Goal: Task Accomplishment & Management: Complete application form

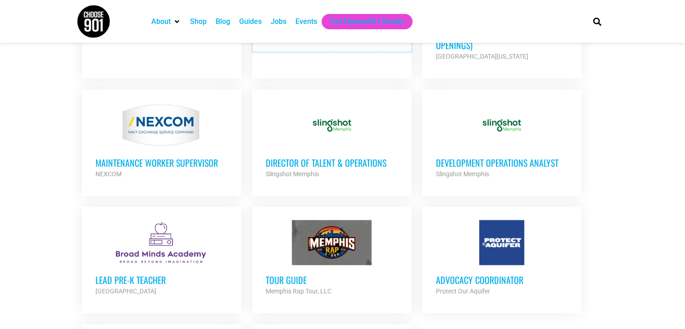
scroll to position [861, 0]
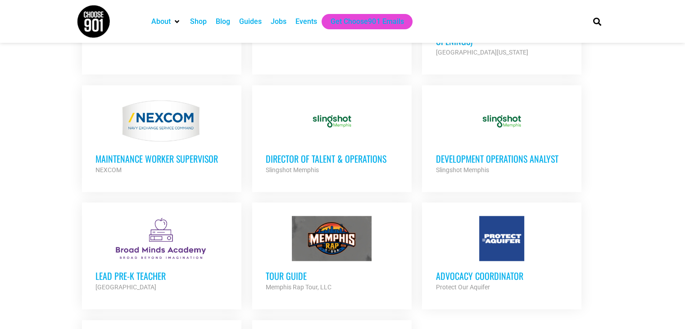
click at [486, 153] on h3 "Development Operations Analyst" at bounding box center [501, 159] width 132 height 12
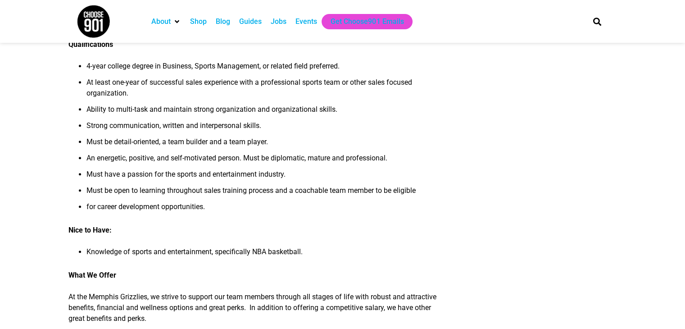
scroll to position [404, 0]
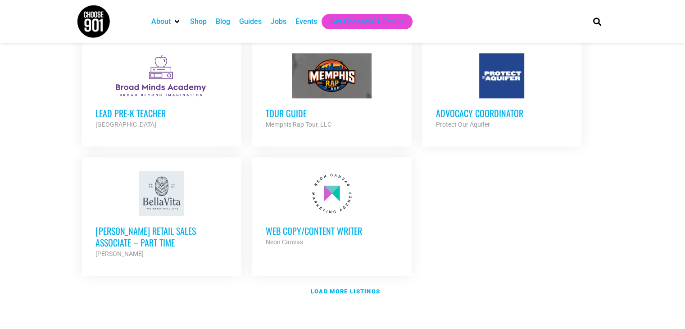
scroll to position [1025, 0]
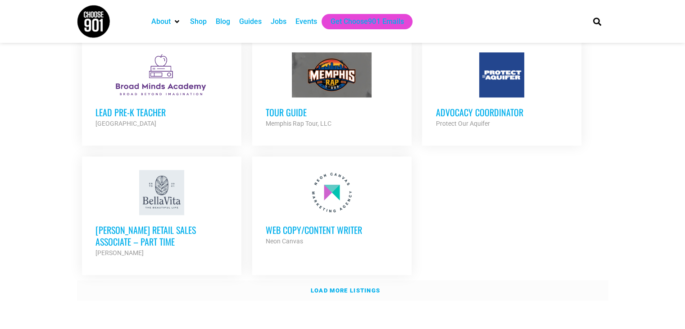
click at [352, 287] on strong "Load more listings" at bounding box center [345, 290] width 69 height 7
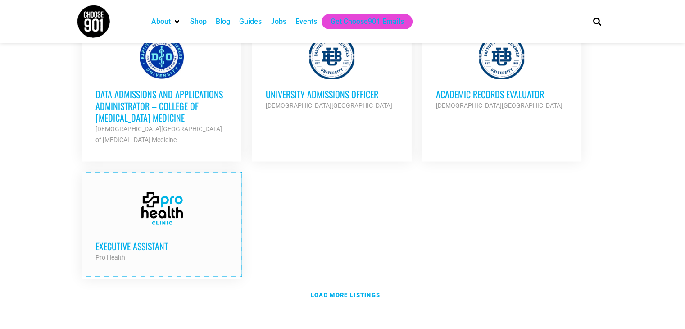
scroll to position [1934, 0]
click at [321, 285] on link "Load more listings" at bounding box center [342, 295] width 531 height 21
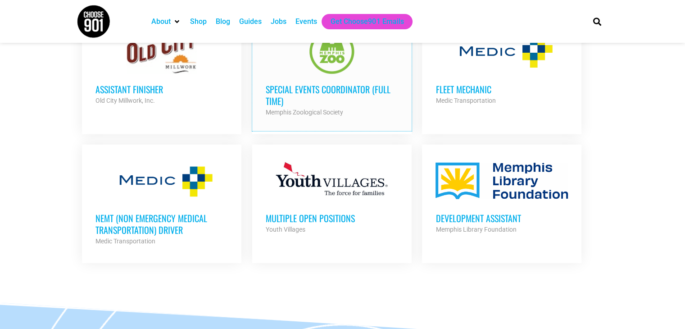
scroll to position [2458, 0]
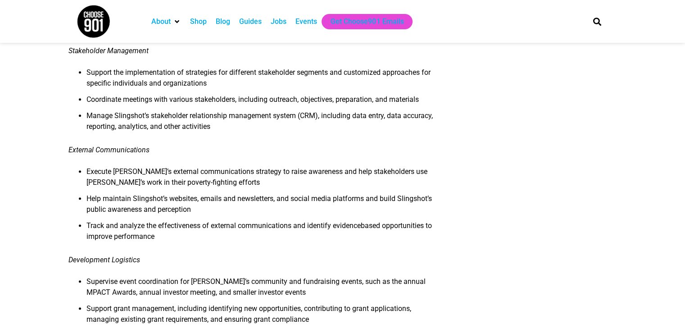
scroll to position [450, 0]
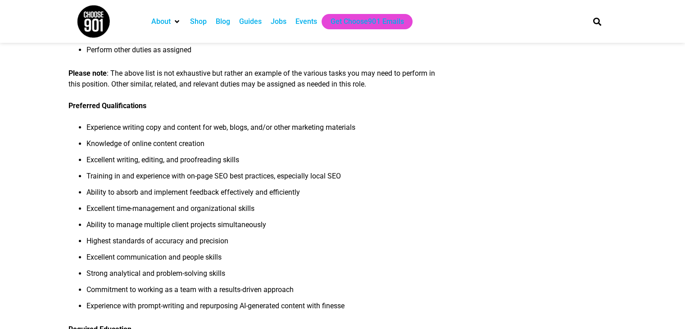
scroll to position [300, 0]
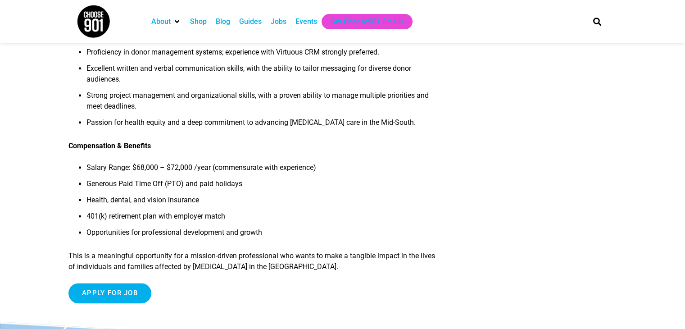
scroll to position [1082, 0]
click at [94, 282] on input "Apply for job" at bounding box center [109, 292] width 83 height 20
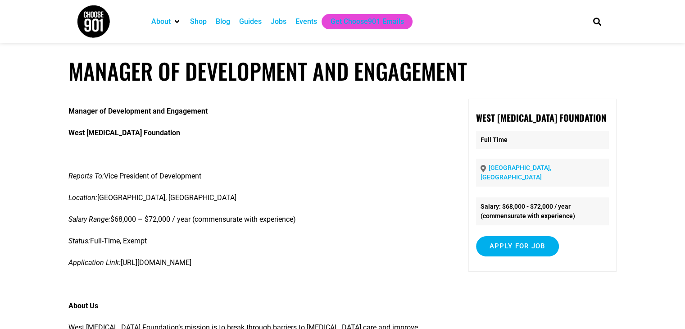
scroll to position [32, 0]
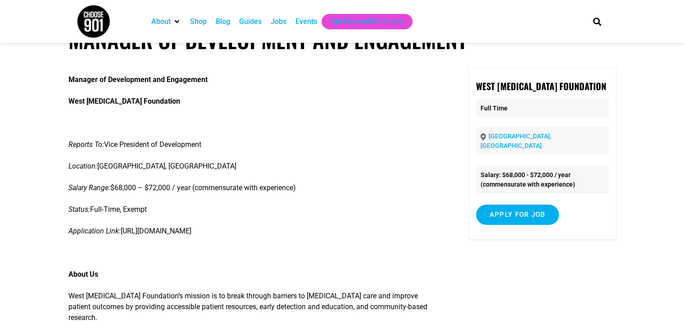
drag, startPoint x: 123, startPoint y: 230, endPoint x: 399, endPoint y: 233, distance: 276.0
click at [399, 233] on p "Application Link: https://app.loxo.co/job/MTAyMDItMXl0eGZ3amZqbnk2bWw5dg==?t=17…" at bounding box center [254, 231] width 372 height 11
copy p "https://app.loxo.co/job/MTAyMDItMXl0eGZ3amZqbnk2bWw5dg==?t=1755893642411"
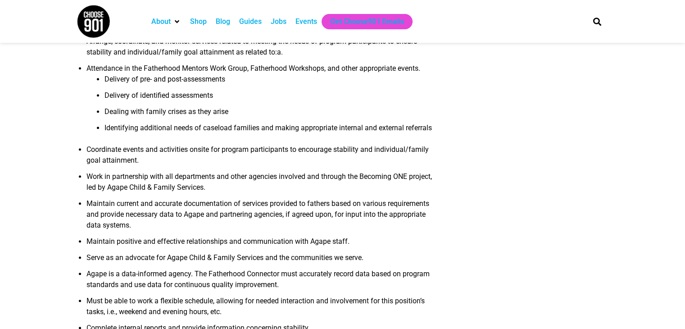
scroll to position [384, 0]
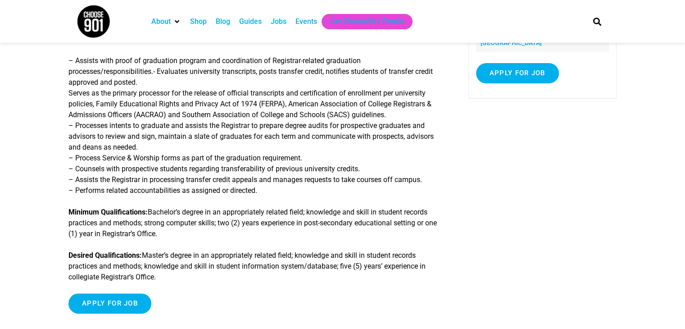
scroll to position [150, 0]
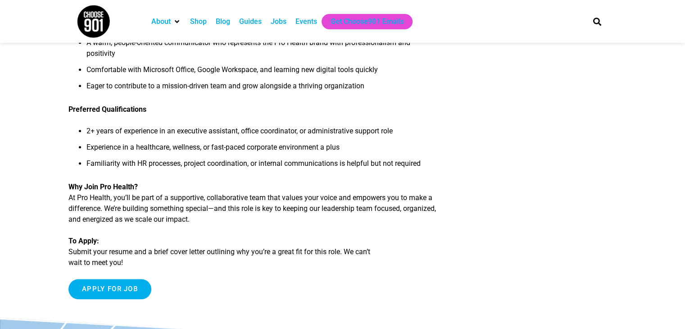
scroll to position [493, 0]
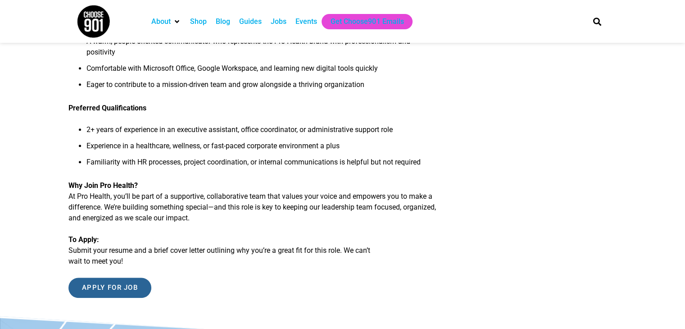
click at [113, 277] on input "Apply for job" at bounding box center [109, 287] width 83 height 20
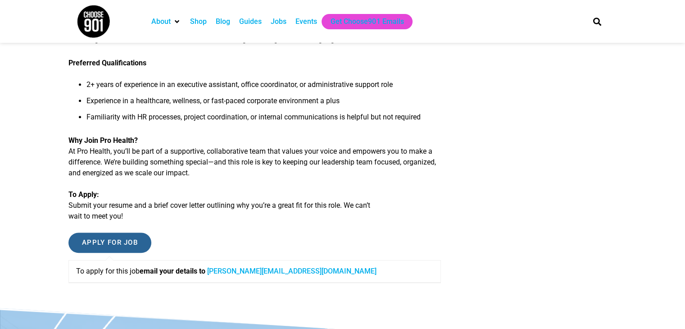
scroll to position [0, 0]
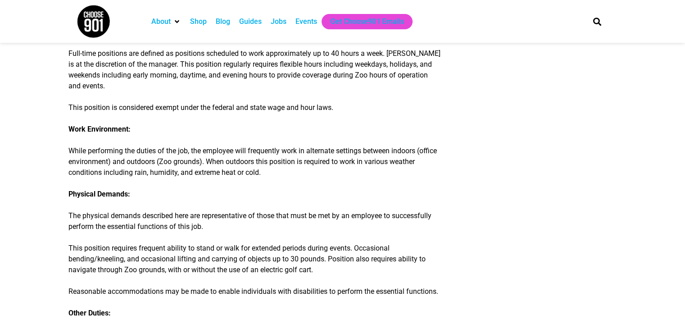
scroll to position [894, 0]
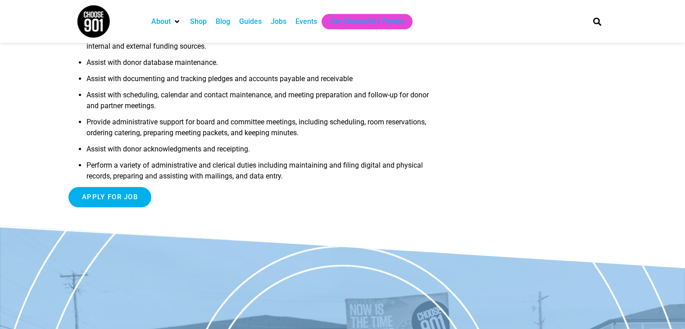
scroll to position [229, 0]
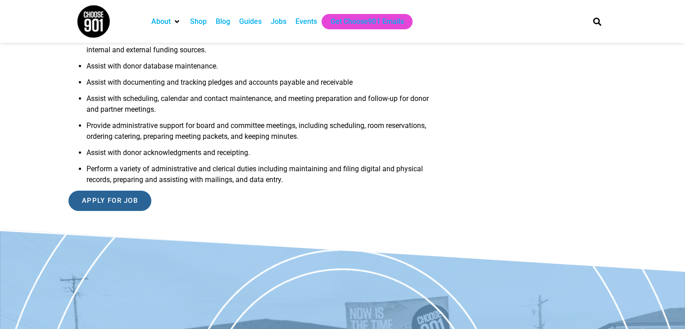
click at [127, 197] on input "Apply for job" at bounding box center [109, 200] width 83 height 20
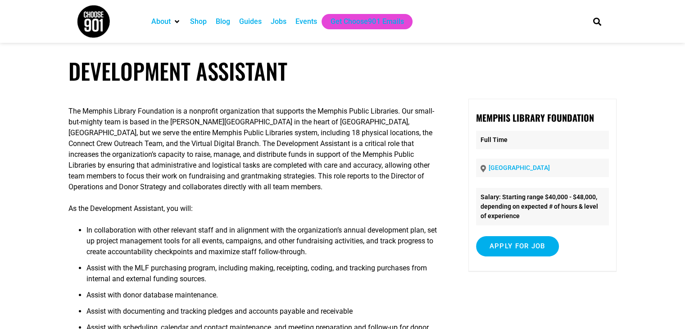
scroll to position [5, 0]
